Goal: Information Seeking & Learning: Learn about a topic

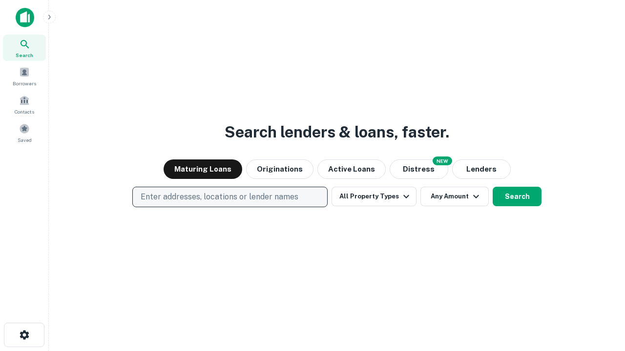
click at [229, 197] on p "Enter addresses, locations or lender names" at bounding box center [220, 197] width 158 height 12
type input "**********"
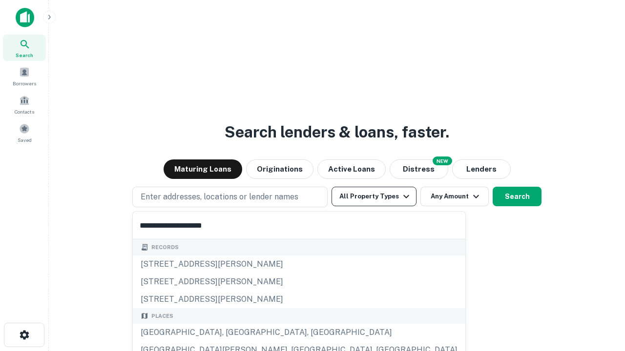
click at [233, 333] on div "[GEOGRAPHIC_DATA], [GEOGRAPHIC_DATA], [GEOGRAPHIC_DATA]" at bounding box center [299, 333] width 332 height 18
click at [374, 197] on button "All Property Types" at bounding box center [373, 197] width 85 height 20
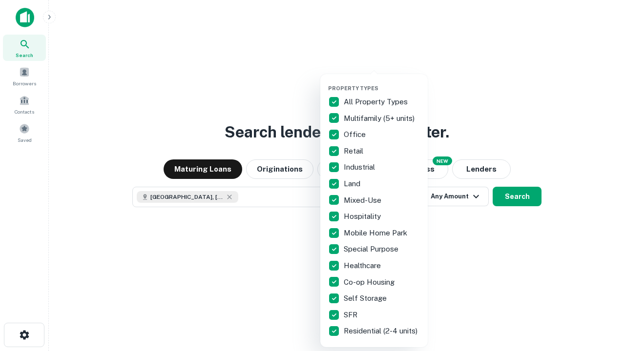
click at [382, 82] on button "button" at bounding box center [381, 82] width 107 height 0
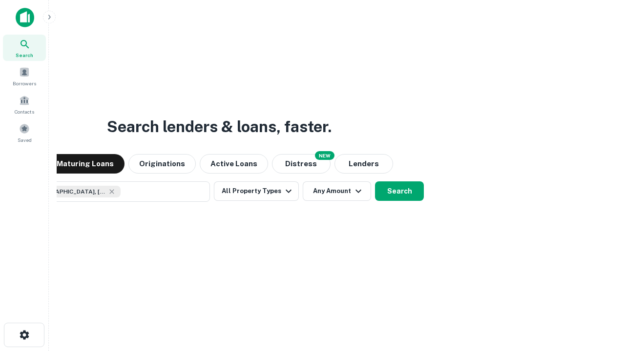
scroll to position [16, 0]
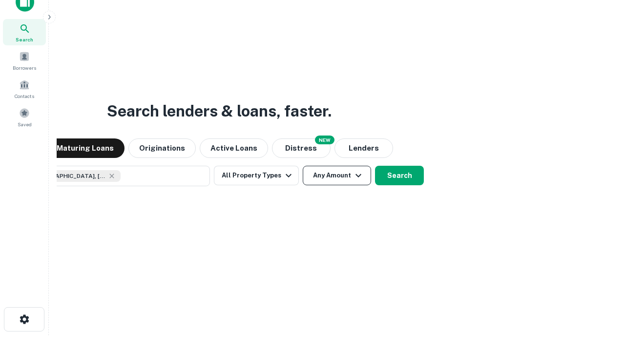
click at [303, 166] on button "Any Amount" at bounding box center [337, 176] width 68 height 20
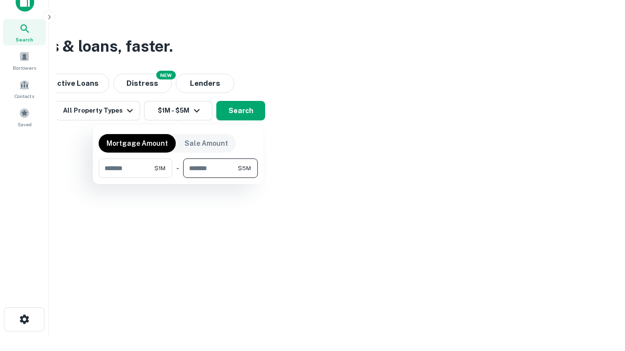
type input "*******"
click at [178, 178] on button "button" at bounding box center [178, 178] width 159 height 0
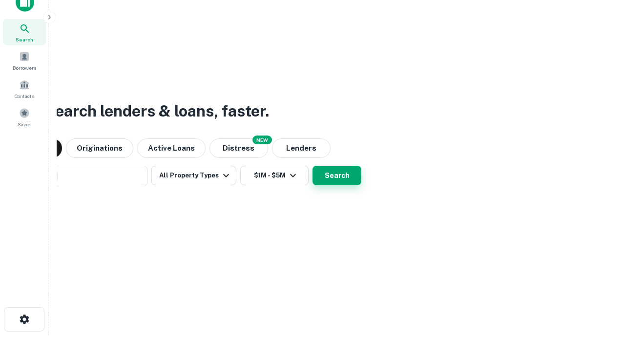
click at [312, 166] on button "Search" at bounding box center [336, 176] width 49 height 20
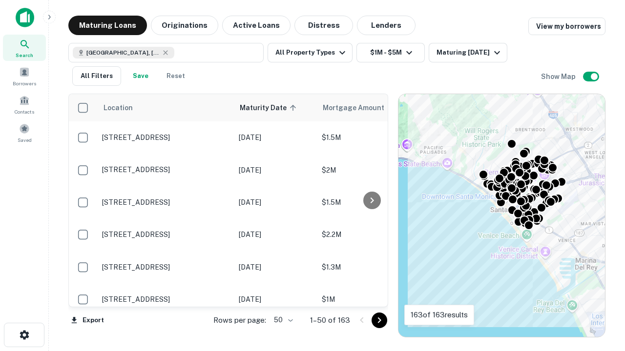
click at [282, 320] on body "Search Borrowers Contacts Saved Maturing Loans Originations Active Loans Distre…" at bounding box center [312, 175] width 625 height 351
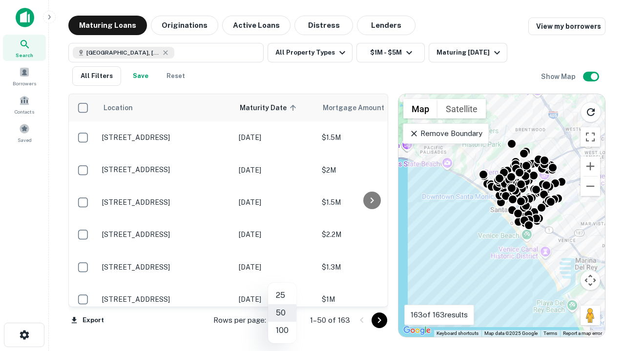
click at [282, 296] on li "25" at bounding box center [282, 296] width 28 height 18
